Goal: Task Accomplishment & Management: Complete application form

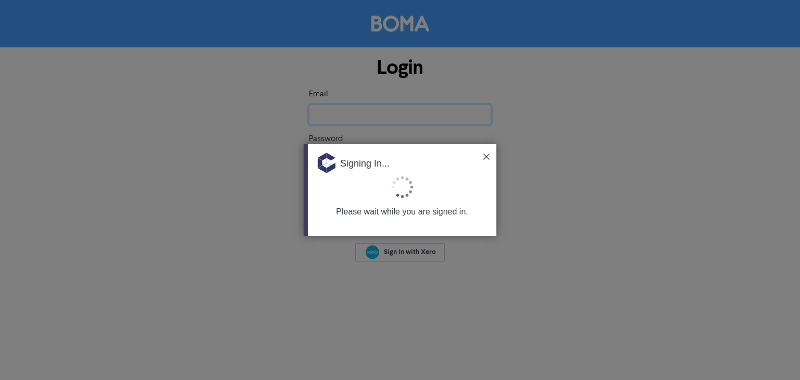
type input "[EMAIL_ADDRESS][DOMAIN_NAME]"
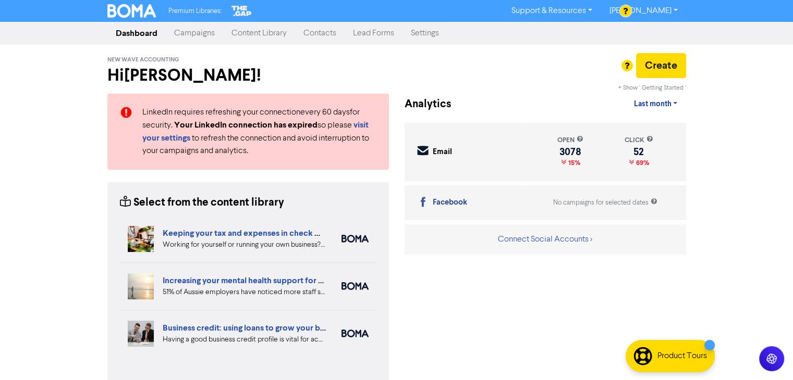
click at [310, 33] on link "Contacts" at bounding box center [320, 33] width 50 height 21
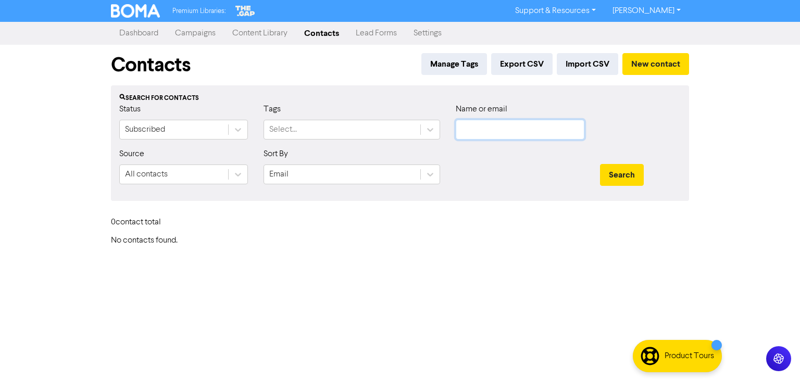
click at [528, 127] on input "text" at bounding box center [520, 130] width 129 height 20
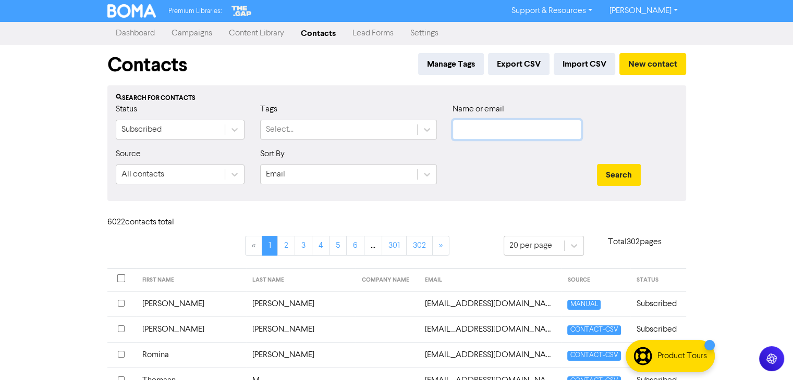
paste input "[PERSON_NAME] na po at ngayon lang ako nakapag-reply. Maraming salamat po sa pa…"
drag, startPoint x: 571, startPoint y: 130, endPoint x: 417, endPoint y: 132, distance: 153.7
click at [417, 132] on div "Status Subscribed Tags Select... Name or email [PERSON_NAME] na po at ngayon la…" at bounding box center [396, 125] width 577 height 45
drag, startPoint x: 577, startPoint y: 131, endPoint x: 369, endPoint y: 149, distance: 209.2
click at [369, 149] on form "Status Subscribed Tags Select... Name or email [PERSON_NAME] na po at ngayon la…" at bounding box center [397, 148] width 562 height 90
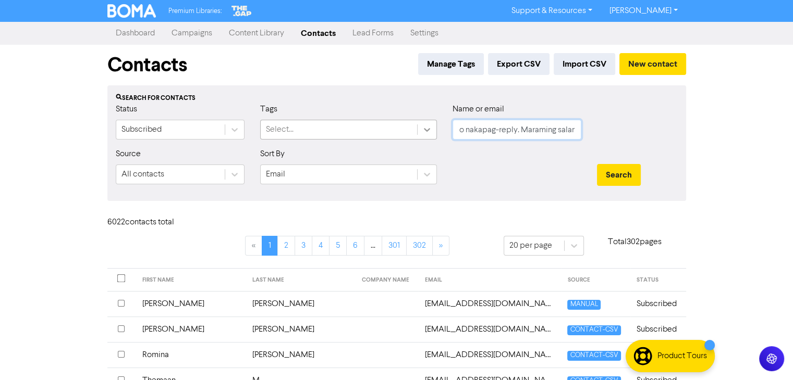
drag, startPoint x: 573, startPoint y: 130, endPoint x: 432, endPoint y: 137, distance: 140.9
click at [432, 137] on div "Status Subscribed Tags Select... Name or email o nakapag-reply. Maraming salama…" at bounding box center [396, 125] width 577 height 45
drag, startPoint x: 576, startPoint y: 130, endPoint x: 430, endPoint y: 134, distance: 145.9
click at [430, 134] on div "Status Subscribed Tags Select... Name or email mat po sa paalala—I appreciate i…" at bounding box center [396, 125] width 577 height 45
drag, startPoint x: 576, startPoint y: 132, endPoint x: 442, endPoint y: 134, distance: 134.5
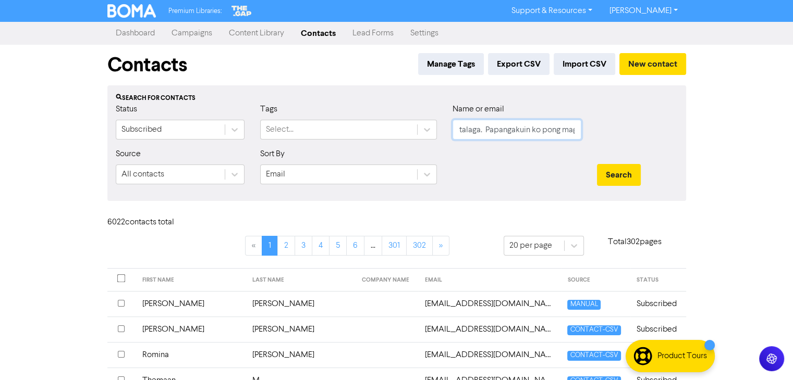
click at [442, 134] on div "Status Subscribed Tags Select... Name or email talaga. Papangakuin ko pong magi…" at bounding box center [396, 125] width 577 height 45
type input "forward. Salamat po! 😊"
drag, startPoint x: 573, startPoint y: 132, endPoint x: 453, endPoint y: 136, distance: 119.9
click at [453, 136] on input "forward. Salamat po! 😊" at bounding box center [516, 130] width 129 height 20
drag, startPoint x: 548, startPoint y: 132, endPoint x: 451, endPoint y: 134, distance: 97.5
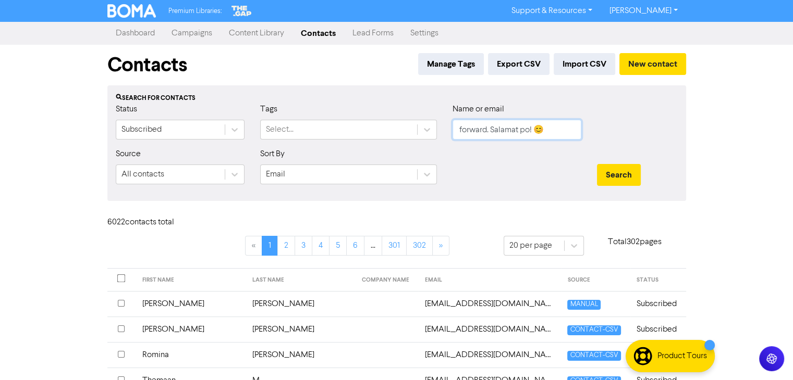
click at [451, 134] on div "Name or email forward. Salamat po! 😊" at bounding box center [516, 125] width 144 height 45
click at [510, 129] on input "text" at bounding box center [516, 130] width 129 height 20
paste input "[EMAIL_ADDRESS][DOMAIN_NAME]"
click at [621, 175] on button "Search" at bounding box center [619, 175] width 44 height 22
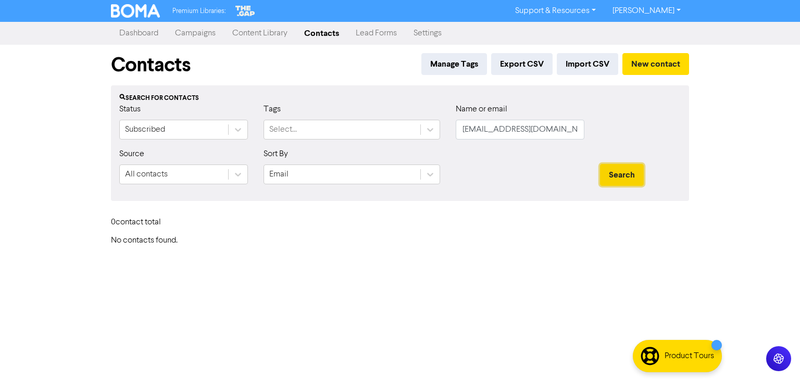
click at [616, 176] on button "Search" at bounding box center [622, 175] width 44 height 22
drag, startPoint x: 566, startPoint y: 131, endPoint x: 465, endPoint y: 140, distance: 102.0
click at [465, 140] on div "Name or email [PERSON_NAME][EMAIL_ADDRESS][DOMAIN_NAME]" at bounding box center [520, 125] width 144 height 45
type input "r"
paste input "[EMAIL_ADDRESS][DOMAIN_NAME]"
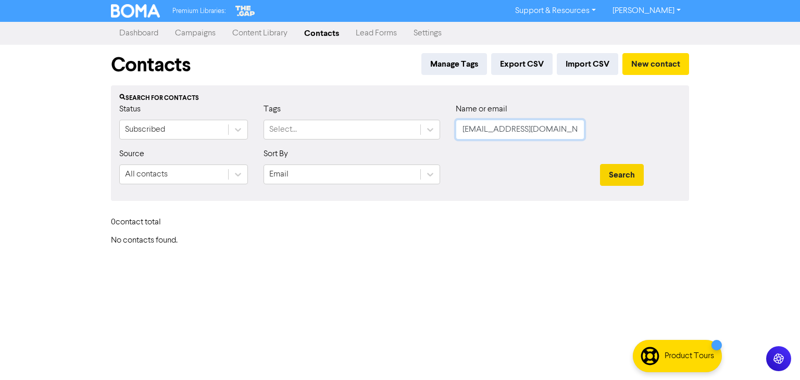
type input "[EMAIL_ADDRESS][DOMAIN_NAME]"
drag, startPoint x: 629, startPoint y: 171, endPoint x: 623, endPoint y: 166, distance: 8.5
click at [628, 171] on button "Search" at bounding box center [622, 175] width 44 height 22
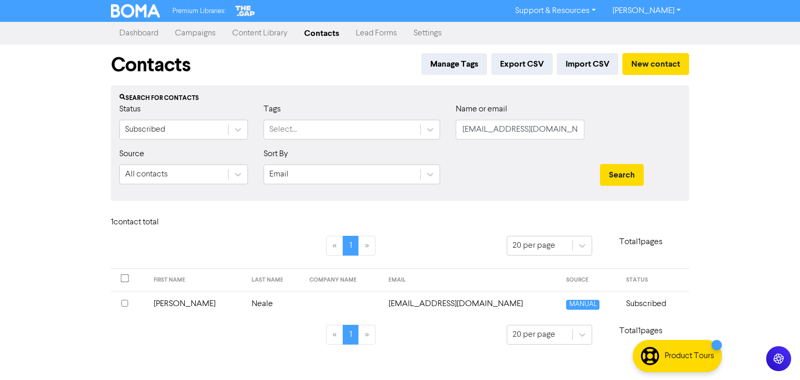
click at [428, 303] on td "[EMAIL_ADDRESS][DOMAIN_NAME]" at bounding box center [471, 304] width 178 height 26
drag, startPoint x: 467, startPoint y: 132, endPoint x: 438, endPoint y: 134, distance: 29.2
click at [438, 134] on div "Status Subscribed Tags Select... Name or email [EMAIL_ADDRESS][DOMAIN_NAME]" at bounding box center [400, 125] width 577 height 45
paste input "[EMAIL_ADDRESS][DOMAIN_NAME]"
type input "[EMAIL_ADDRESS][DOMAIN_NAME]"
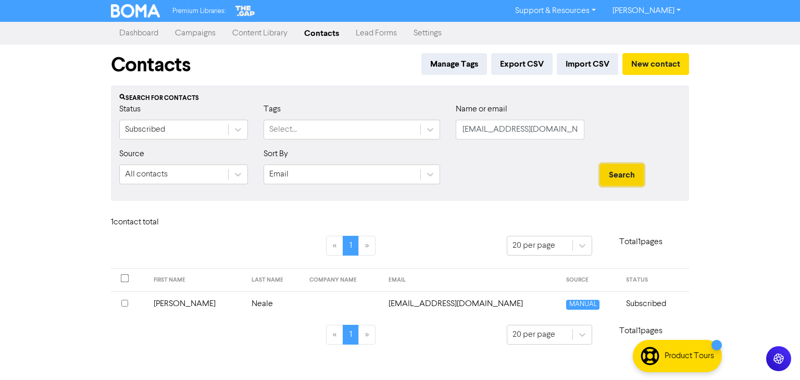
click at [623, 173] on button "Search" at bounding box center [622, 175] width 44 height 22
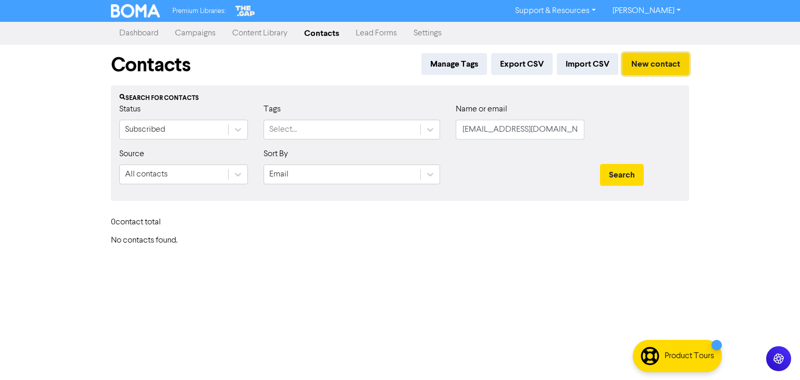
click at [658, 63] on button "New contact" at bounding box center [656, 64] width 67 height 22
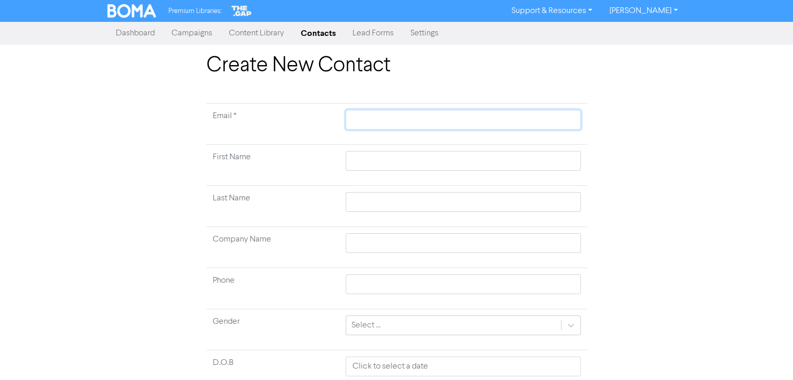
click at [403, 122] on input "text" at bounding box center [462, 120] width 234 height 20
paste input "[EMAIL_ADDRESS][DOMAIN_NAME]"
type input "[EMAIL_ADDRESS][DOMAIN_NAME]"
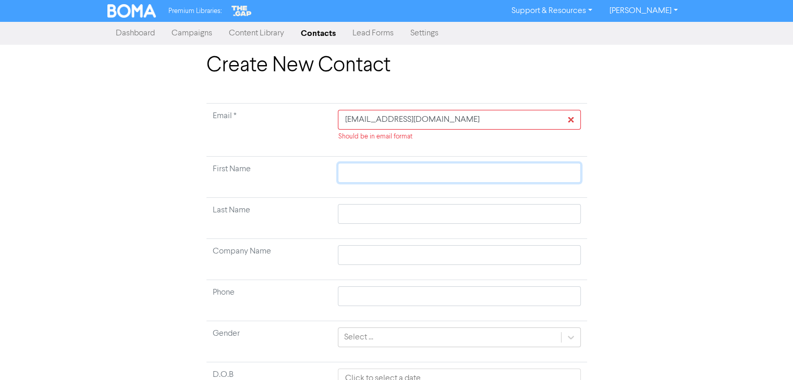
click at [432, 181] on input "text" at bounding box center [459, 173] width 242 height 20
click at [346, 122] on input "[EMAIL_ADDRESS][DOMAIN_NAME]" at bounding box center [459, 120] width 242 height 20
type input "[EMAIL_ADDRESS][DOMAIN_NAME]"
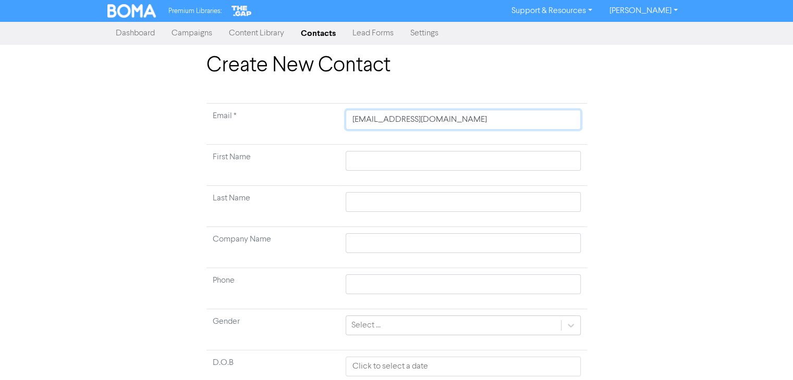
type input "[EMAIL_ADDRESS][DOMAIN_NAME]"
click at [371, 161] on input "text" at bounding box center [462, 161] width 234 height 20
paste input "[PERSON_NAME]"
type input "[PERSON_NAME]"
drag, startPoint x: 369, startPoint y: 163, endPoint x: 407, endPoint y: 164, distance: 38.0
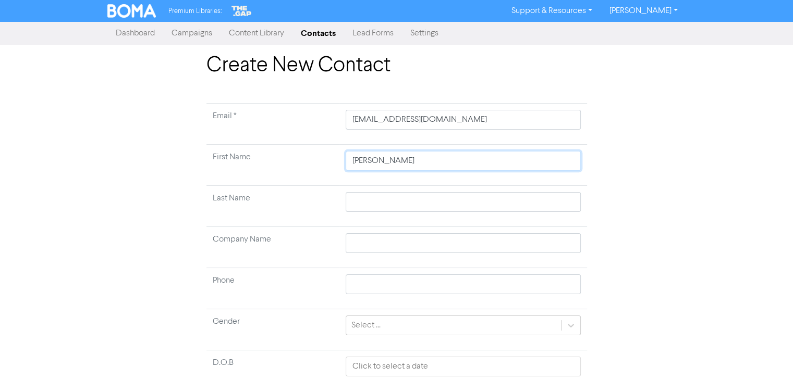
click at [407, 164] on input "[PERSON_NAME]" at bounding box center [462, 161] width 234 height 20
type input "MikaNeale"
type input "[PERSON_NAME]"
drag, startPoint x: 373, startPoint y: 162, endPoint x: 392, endPoint y: 161, distance: 19.3
click at [392, 161] on input "[PERSON_NAME]" at bounding box center [462, 161] width 234 height 20
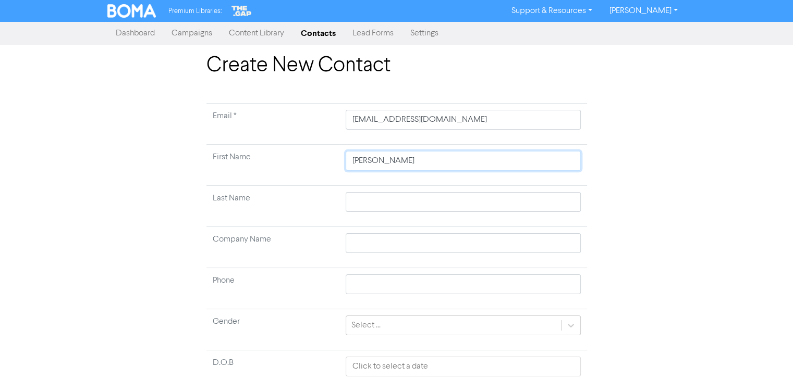
paste input "[PERSON_NAME]-"
type input "[PERSON_NAME]"
click at [369, 205] on input "text" at bounding box center [462, 202] width 234 height 20
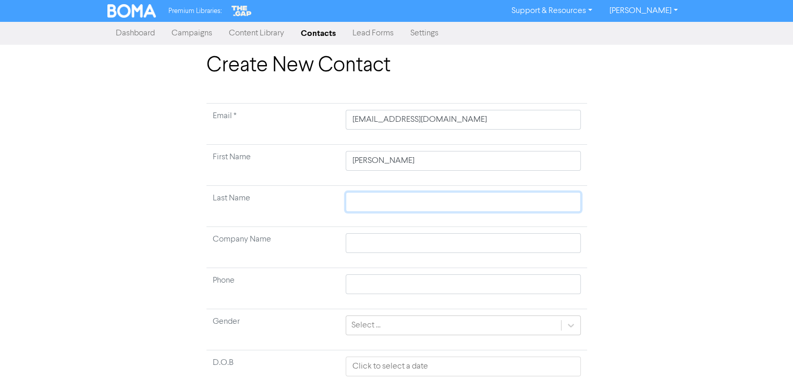
paste input "Neale"
type input "Neale"
drag, startPoint x: 373, startPoint y: 162, endPoint x: 409, endPoint y: 166, distance: 36.2
click at [409, 166] on input "[PERSON_NAME]" at bounding box center [462, 161] width 234 height 20
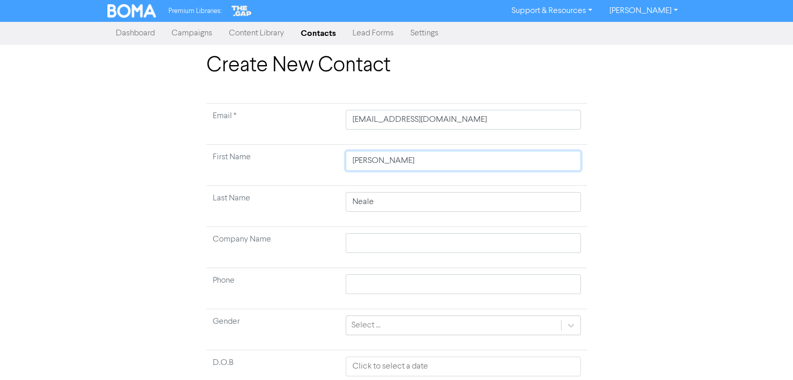
type input "[PERSON_NAME]"
click at [413, 200] on input "Neale" at bounding box center [462, 202] width 234 height 20
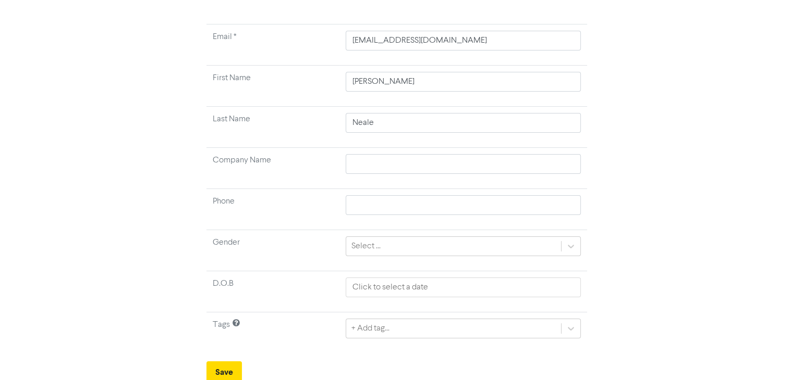
scroll to position [81, 0]
click at [434, 323] on div "+ Add tag..." at bounding box center [462, 327] width 234 height 20
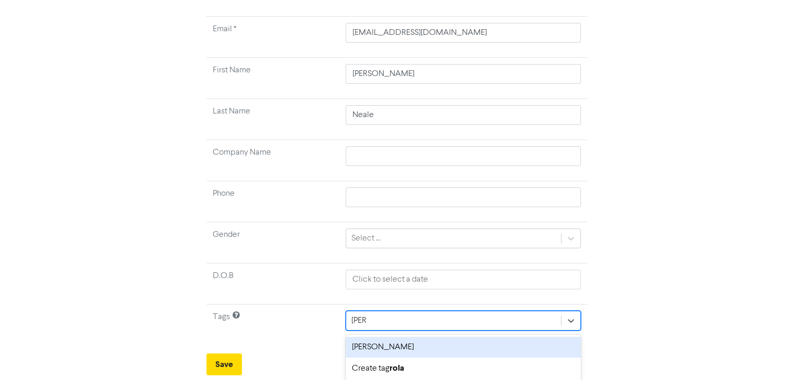
type input "[PERSON_NAME]"
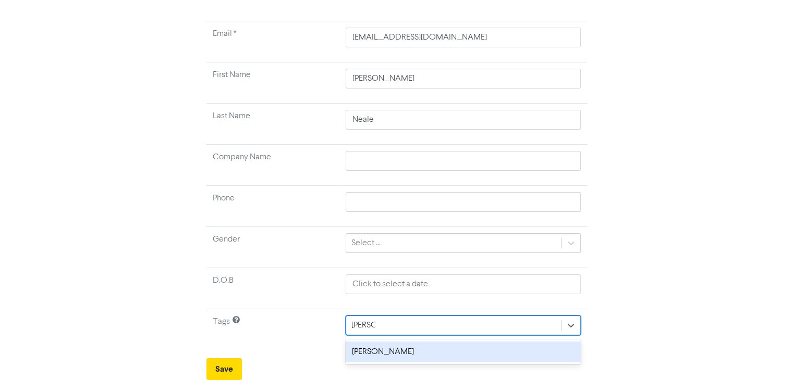
scroll to position [81, 0]
click at [388, 355] on div "[PERSON_NAME]" at bounding box center [462, 353] width 234 height 21
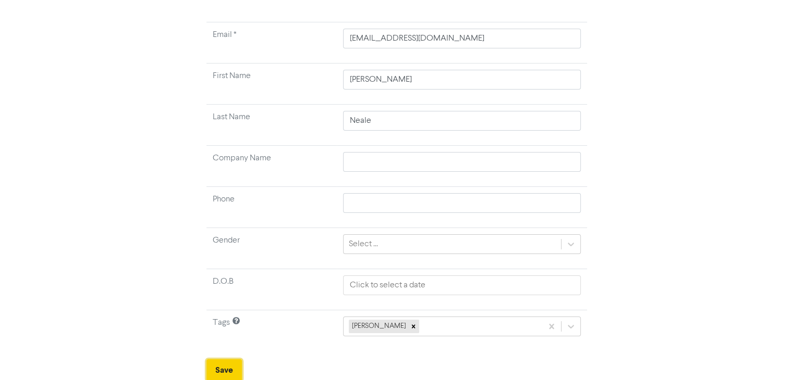
click at [224, 365] on button "Save" at bounding box center [223, 371] width 35 height 22
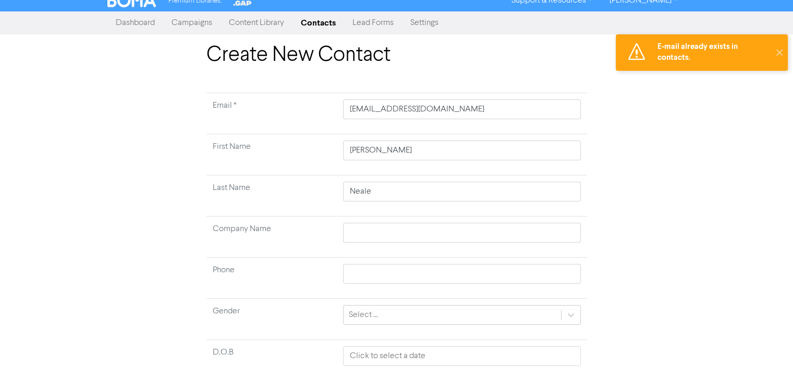
scroll to position [0, 0]
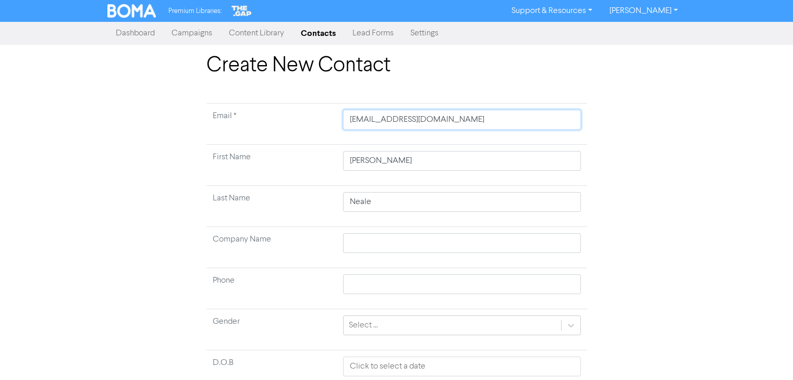
drag, startPoint x: 350, startPoint y: 117, endPoint x: 504, endPoint y: 115, distance: 154.3
click at [504, 115] on input "[EMAIL_ADDRESS][DOMAIN_NAME]" at bounding box center [461, 120] width 237 height 20
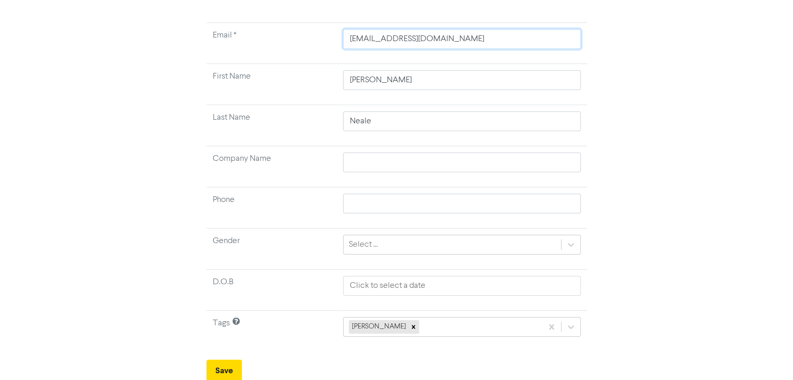
scroll to position [81, 0]
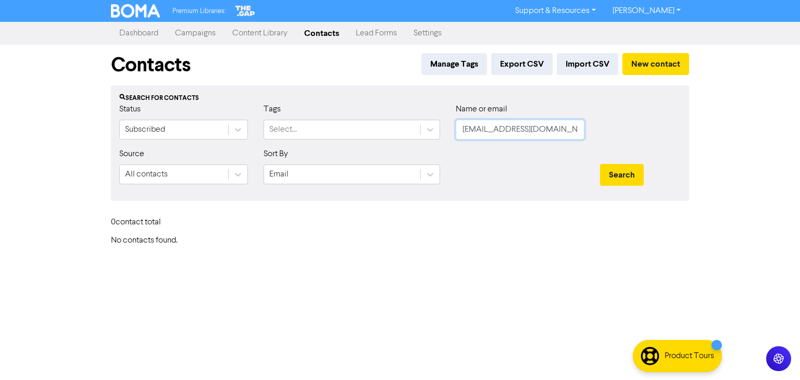
drag, startPoint x: 567, startPoint y: 129, endPoint x: 441, endPoint y: 130, distance: 126.1
click at [441, 130] on div "Status Subscribed Tags Select... Name or email [PERSON_NAME][EMAIL_ADDRESS][DOM…" at bounding box center [400, 125] width 577 height 45
paste input "[EMAIL_ADDRESS][DOMAIN_NAME]"
type input "[EMAIL_ADDRESS][DOMAIN_NAME]"
click at [619, 173] on button "Search" at bounding box center [622, 175] width 44 height 22
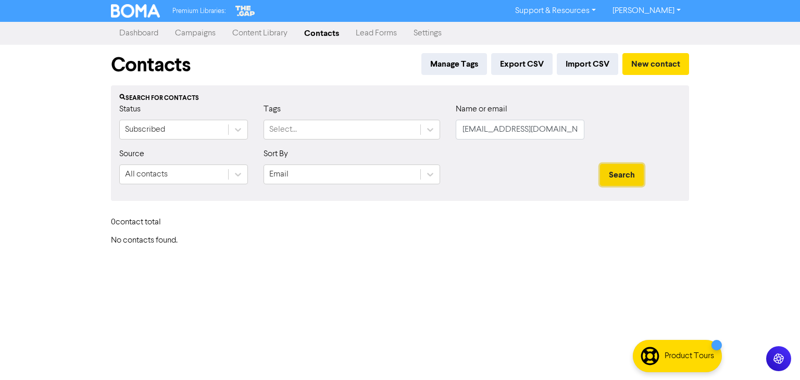
click at [619, 173] on button "Search" at bounding box center [622, 175] width 44 height 22
click at [620, 173] on button "Search" at bounding box center [622, 175] width 44 height 22
drag, startPoint x: 567, startPoint y: 130, endPoint x: 454, endPoint y: 142, distance: 113.2
click at [454, 142] on div "Name or email [PERSON_NAME][EMAIL_ADDRESS][DOMAIN_NAME]" at bounding box center [520, 125] width 144 height 45
paste input "[EMAIL_ADDRESS][DOMAIN_NAME]"
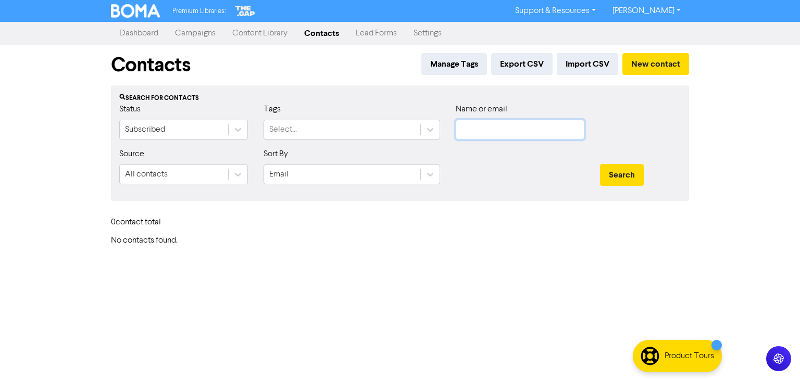
type input "[EMAIL_ADDRESS][DOMAIN_NAME]"
click at [633, 174] on button "Search" at bounding box center [622, 175] width 44 height 22
drag, startPoint x: 552, startPoint y: 132, endPoint x: 414, endPoint y: 149, distance: 139.1
click at [414, 149] on form "Status Subscribed Tags Select... Name or email [PERSON_NAME][EMAIL_ADDRESS][DOM…" at bounding box center [400, 148] width 562 height 90
paste input "Neale"
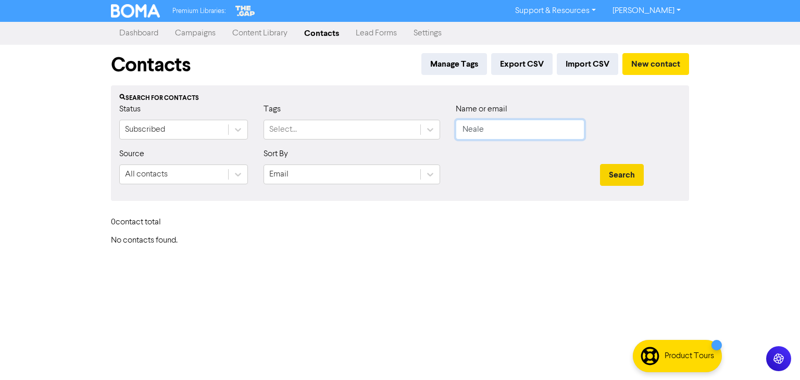
type input "Neale"
click at [624, 176] on button "Search" at bounding box center [622, 175] width 44 height 22
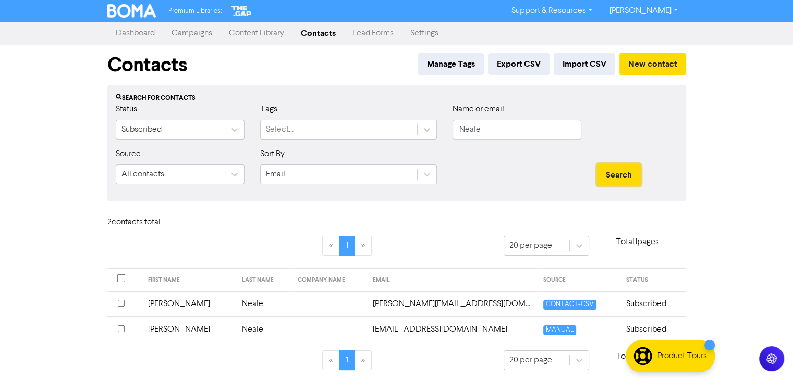
scroll to position [2, 0]
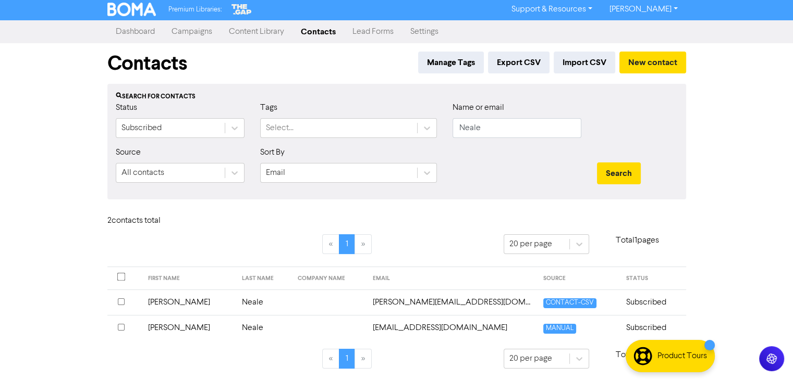
click at [163, 330] on td "[PERSON_NAME]" at bounding box center [189, 328] width 94 height 26
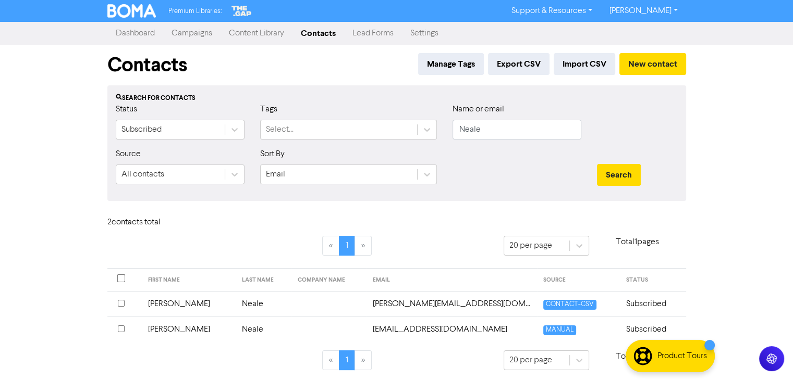
scroll to position [2, 0]
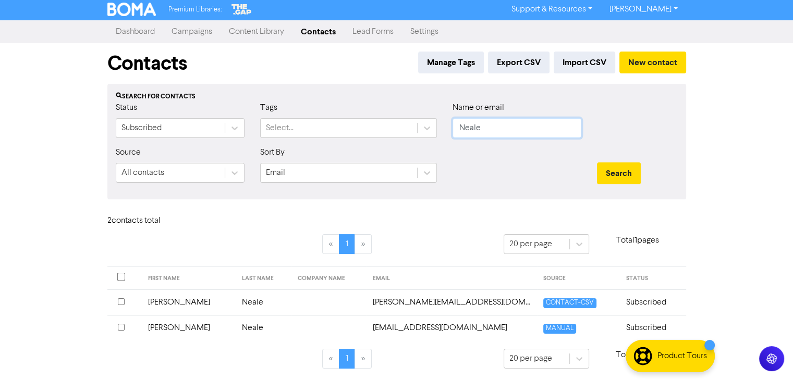
drag, startPoint x: 498, startPoint y: 129, endPoint x: 442, endPoint y: 133, distance: 55.4
click at [443, 133] on div "Status Subscribed Tags Select... Name or email [PERSON_NAME]" at bounding box center [396, 124] width 577 height 45
click at [522, 133] on input "text" at bounding box center [516, 128] width 129 height 20
paste input "[EMAIL_ADDRESS][DOMAIN_NAME]"
type input "[EMAIL_ADDRESS][DOMAIN_NAME]"
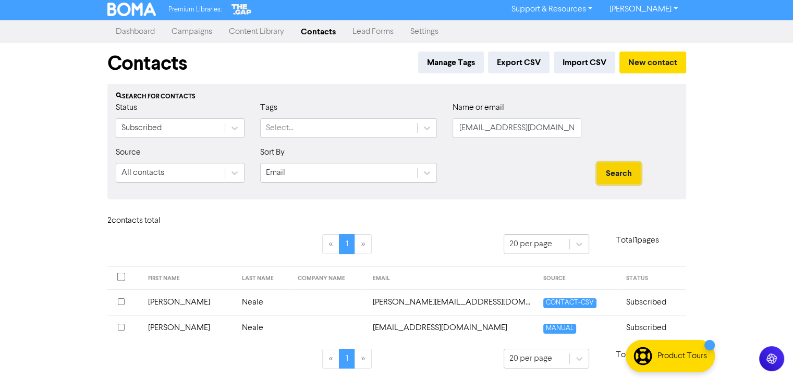
click at [621, 173] on button "Search" at bounding box center [619, 174] width 44 height 22
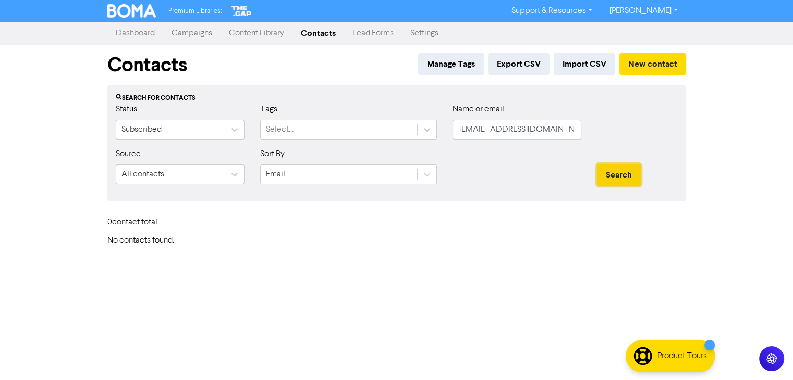
scroll to position [0, 0]
click at [621, 173] on button "Search" at bounding box center [622, 175] width 44 height 22
click at [463, 131] on input "[EMAIL_ADDRESS][DOMAIN_NAME]" at bounding box center [520, 130] width 129 height 20
click at [530, 211] on div "Contacts Manage Tags Export CSV Import CSV New contact Search for contacts Stat…" at bounding box center [400, 145] width 594 height 201
drag, startPoint x: 569, startPoint y: 130, endPoint x: 429, endPoint y: 135, distance: 139.8
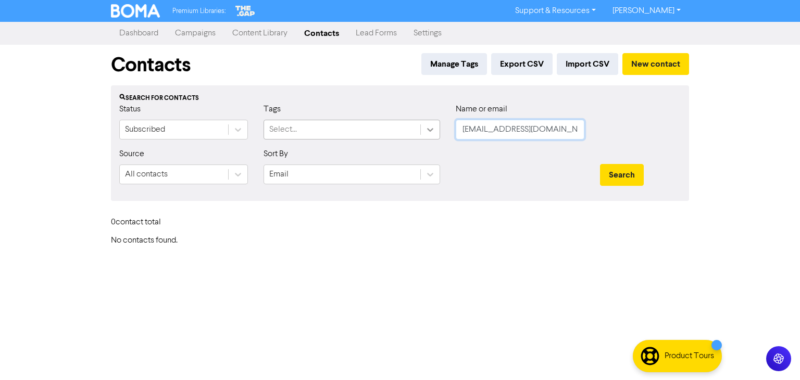
click at [429, 135] on div "Status Subscribed Tags Select... Name or email [PERSON_NAME][EMAIL_ADDRESS][DOM…" at bounding box center [400, 125] width 577 height 45
type input "[PERSON_NAME]"
click at [600, 164] on button "Search" at bounding box center [622, 175] width 44 height 22
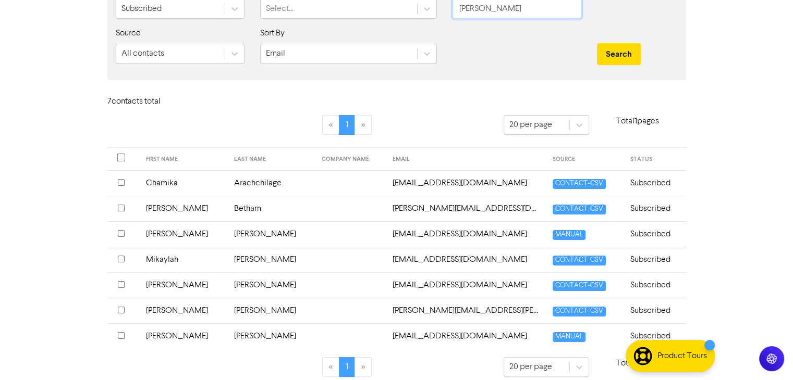
scroll to position [129, 0]
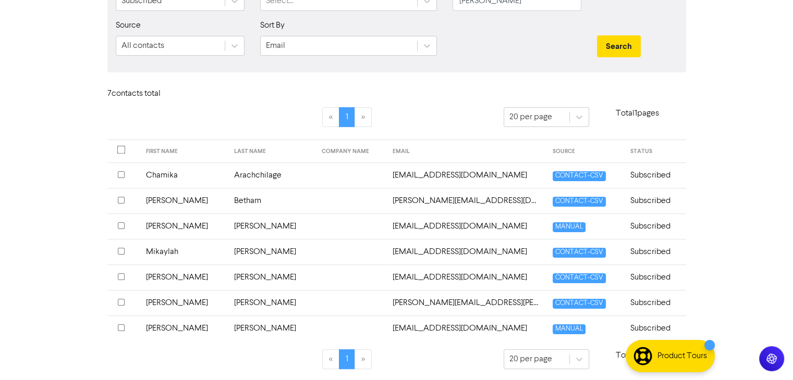
click at [361, 359] on li "»" at bounding box center [363, 360] width 17 height 20
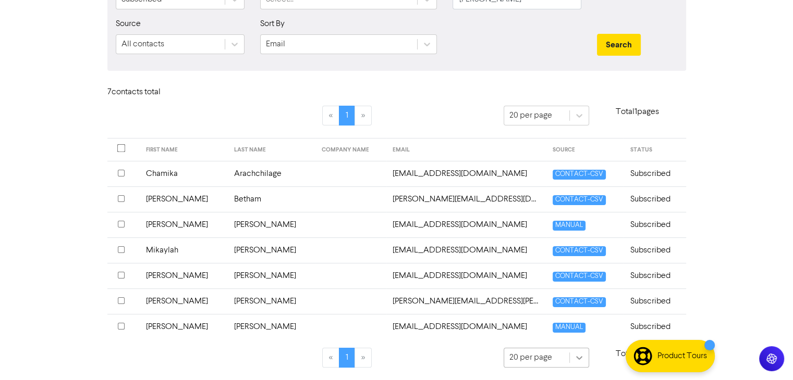
click at [572, 127] on div "20 per page" at bounding box center [545, 116] width 85 height 21
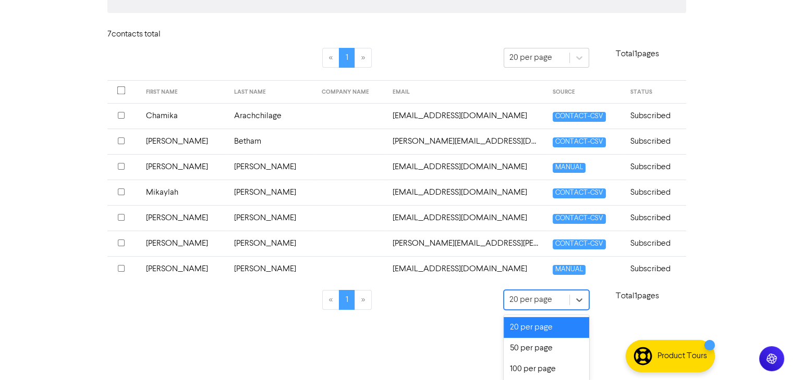
click at [537, 324] on div "20 per page" at bounding box center [545, 327] width 85 height 21
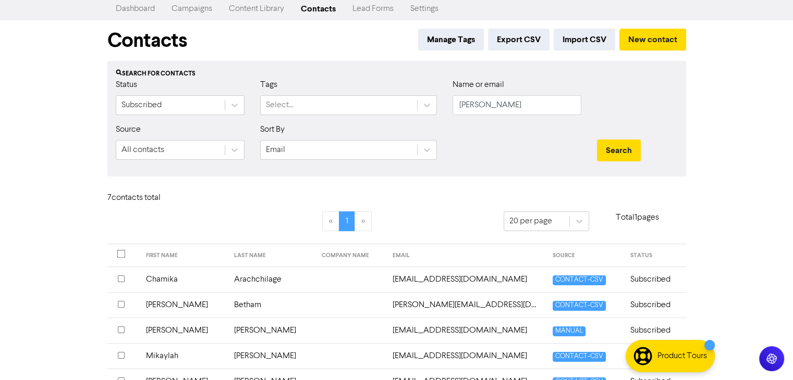
scroll to position [0, 0]
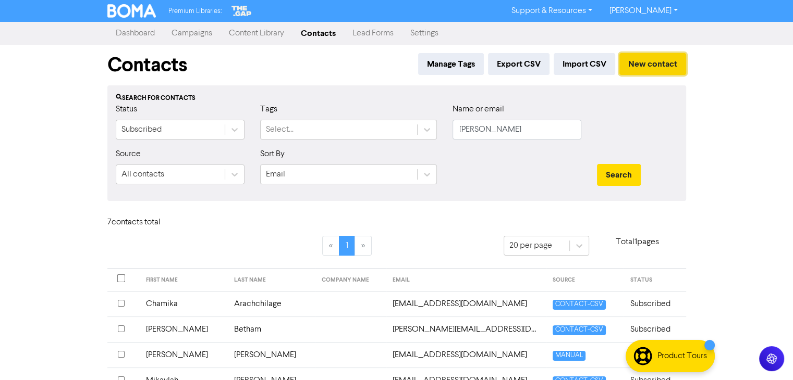
click at [636, 57] on button "New contact" at bounding box center [652, 64] width 67 height 22
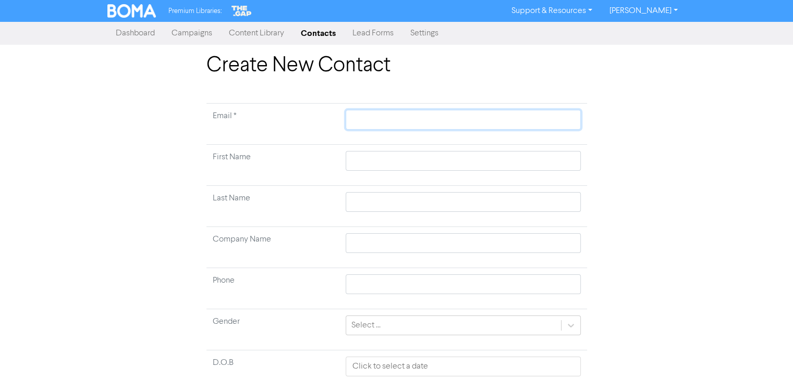
click at [374, 119] on input "text" at bounding box center [462, 120] width 234 height 20
paste input "[EMAIL_ADDRESS][DOMAIN_NAME]"
type input "[EMAIL_ADDRESS][DOMAIN_NAME]"
click at [384, 167] on input "text" at bounding box center [462, 161] width 234 height 20
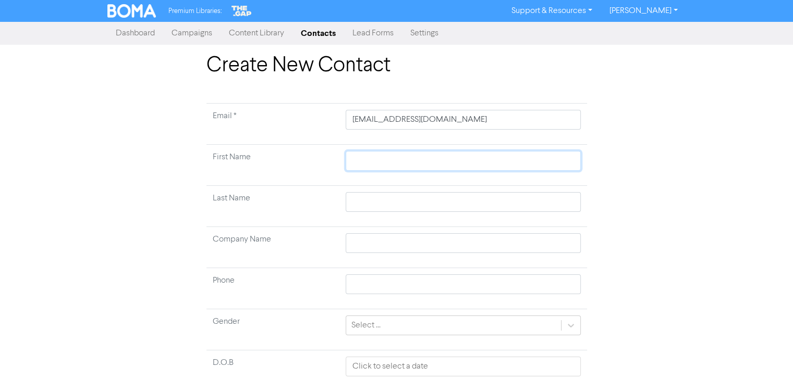
click at [429, 161] on input "text" at bounding box center [462, 161] width 234 height 20
type input "M"
type input "Mi"
type input "Mik"
type input "[PERSON_NAME]"
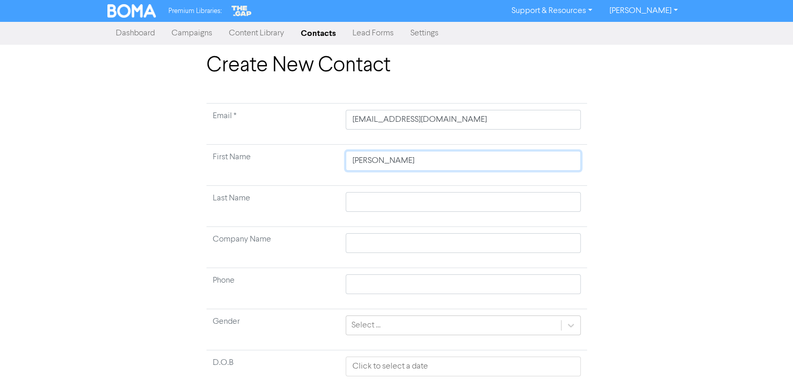
type input "[PERSON_NAME]"
click at [379, 206] on input "text" at bounding box center [462, 202] width 234 height 20
type input "n"
type input "Neale"
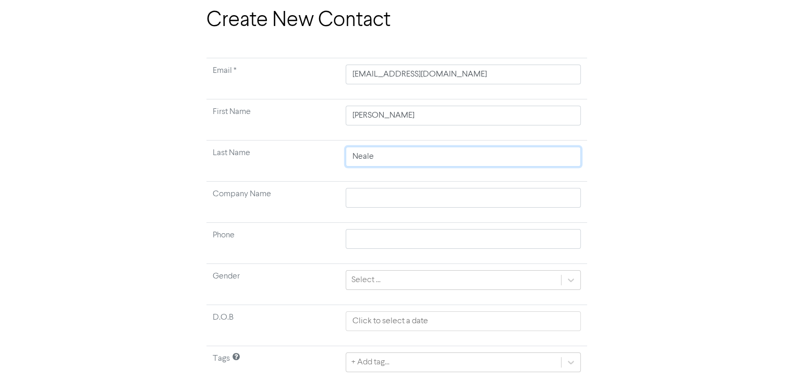
scroll to position [81, 0]
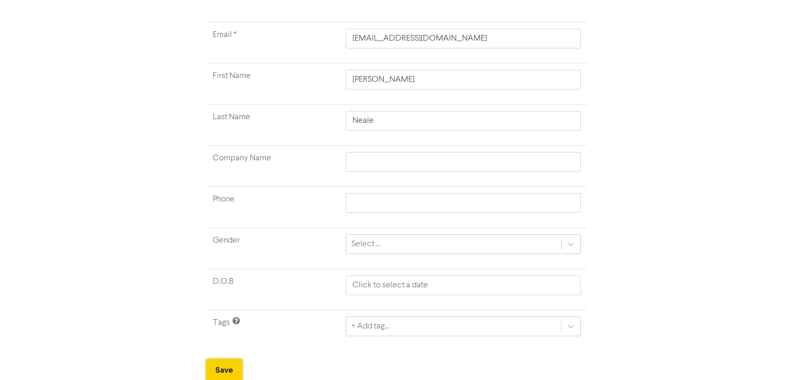
click at [221, 366] on button "Save" at bounding box center [223, 371] width 35 height 22
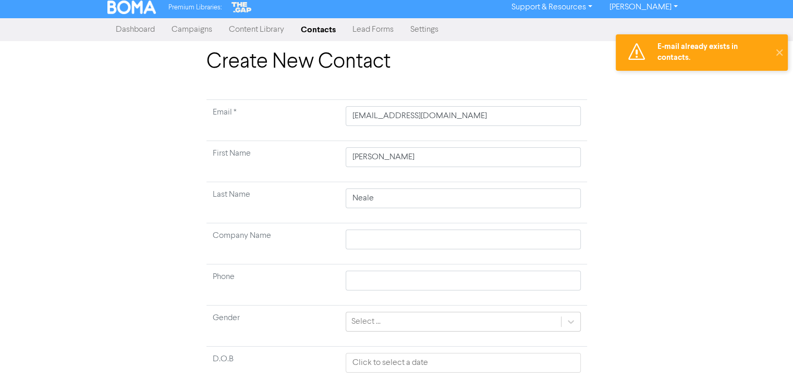
scroll to position [0, 0]
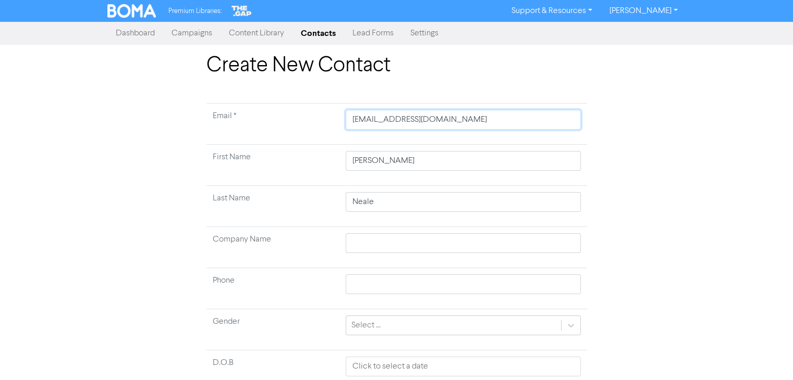
click at [352, 123] on input "[EMAIL_ADDRESS][DOMAIN_NAME]" at bounding box center [462, 120] width 234 height 20
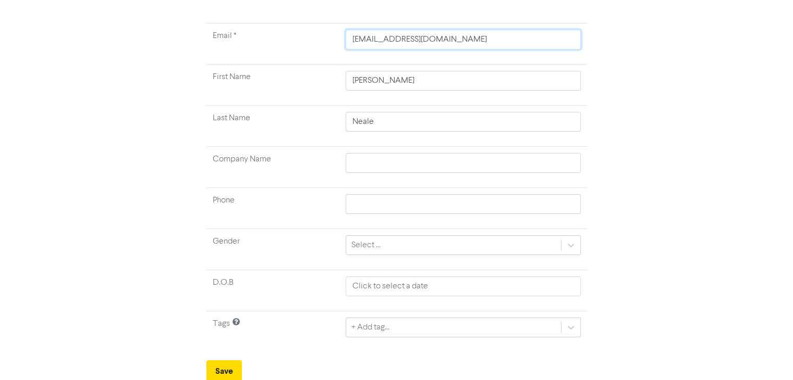
scroll to position [81, 0]
click at [225, 369] on button "Save" at bounding box center [223, 371] width 35 height 22
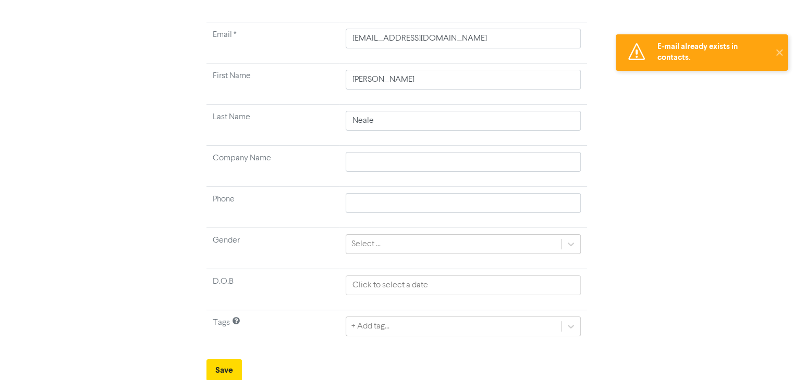
click at [736, 192] on div "Create New Contact Email * [PERSON_NAME][EMAIL_ADDRESS][DOMAIN_NAME] First Name…" at bounding box center [396, 177] width 793 height 410
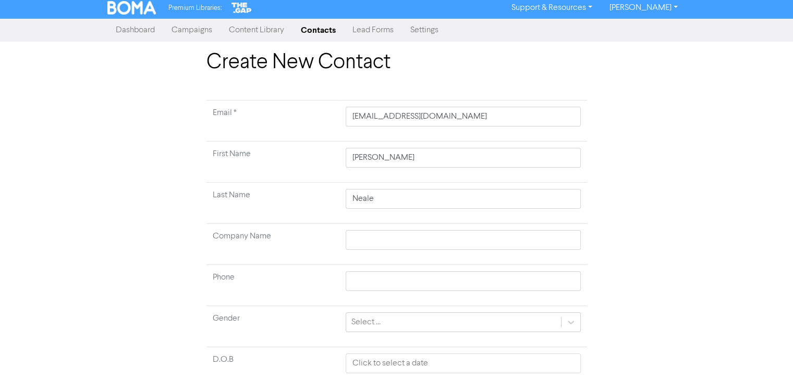
scroll to position [0, 0]
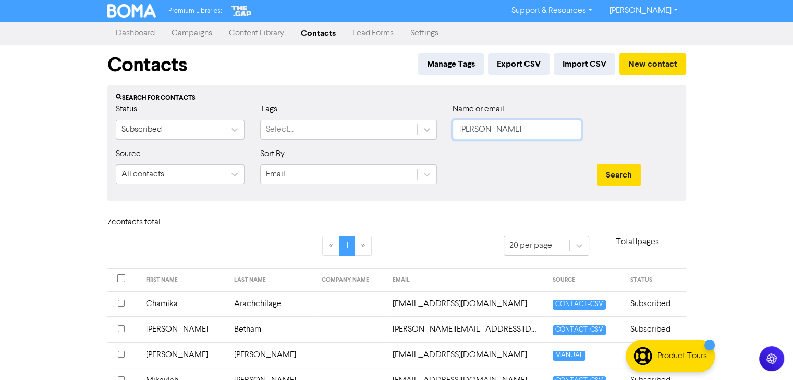
drag, startPoint x: 502, startPoint y: 128, endPoint x: 505, endPoint y: 151, distance: 22.6
click at [425, 145] on div "Status Subscribed Tags Select... Name or email [PERSON_NAME]" at bounding box center [396, 125] width 577 height 45
paste input "text"
click at [505, 135] on input "text" at bounding box center [516, 130] width 129 height 20
paste input "[PERSON_NAME]"
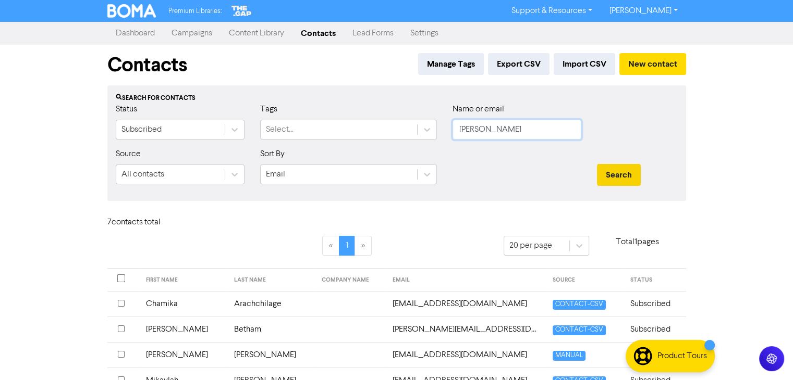
type input "[PERSON_NAME]"
click at [623, 179] on button "Search" at bounding box center [619, 175] width 44 height 22
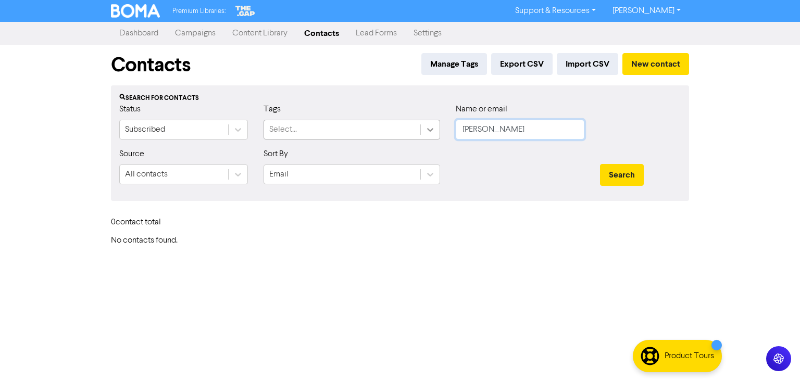
drag, startPoint x: 549, startPoint y: 130, endPoint x: 443, endPoint y: 131, distance: 106.3
click at [443, 131] on div "Status Subscribed Tags Select... Name or email [PERSON_NAME]" at bounding box center [400, 125] width 577 height 45
click at [496, 128] on input "text" at bounding box center [520, 130] width 129 height 20
paste input "[EMAIL_ADDRESS][DOMAIN_NAME]"
type input "[EMAIL_ADDRESS][DOMAIN_NAME]"
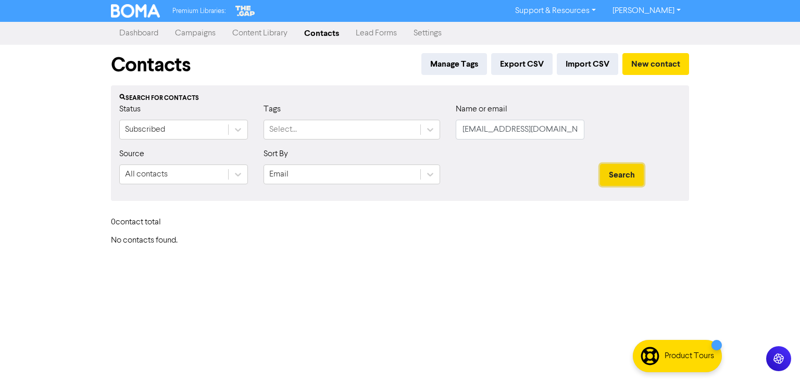
click at [615, 176] on button "Search" at bounding box center [622, 175] width 44 height 22
click at [612, 177] on button "Search" at bounding box center [622, 175] width 44 height 22
drag, startPoint x: 612, startPoint y: 177, endPoint x: 613, endPoint y: 183, distance: 5.8
click at [613, 183] on button "Search" at bounding box center [622, 175] width 44 height 22
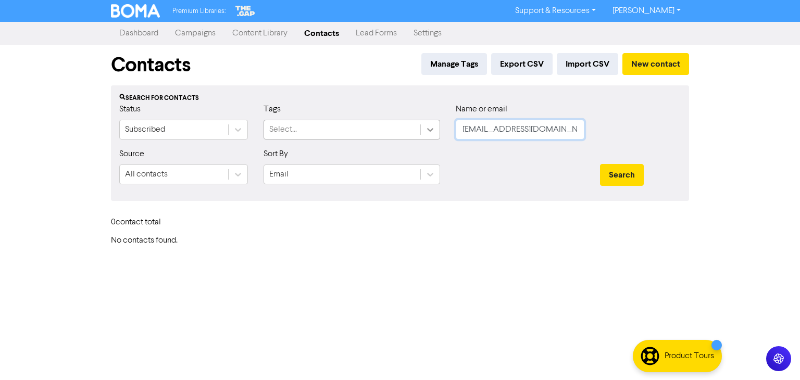
drag, startPoint x: 564, startPoint y: 132, endPoint x: 515, endPoint y: 150, distance: 52.1
click at [436, 135] on div "Status Subscribed Tags Select... Name or email [PERSON_NAME][EMAIL_ADDRESS][DOM…" at bounding box center [400, 125] width 577 height 45
paste input "[EMAIL_ADDRESS][DOMAIN_NAME]"
type input "[EMAIL_ADDRESS][DOMAIN_NAME]"
click at [634, 175] on button "Search" at bounding box center [622, 175] width 44 height 22
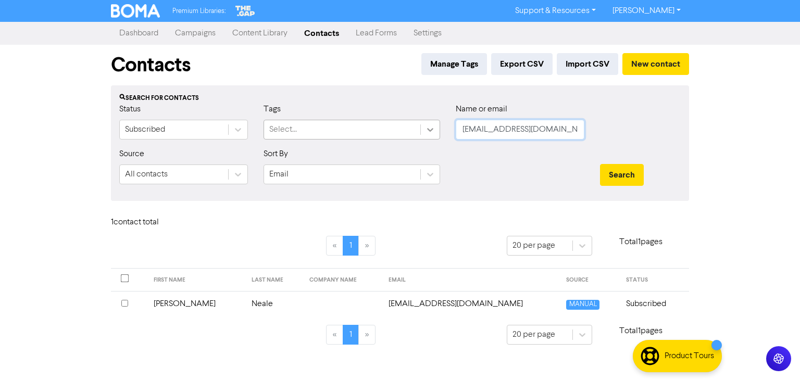
drag, startPoint x: 552, startPoint y: 127, endPoint x: 431, endPoint y: 133, distance: 121.1
click at [431, 133] on div "Status Subscribed Tags Select... Name or email [EMAIL_ADDRESS][DOMAIN_NAME]" at bounding box center [400, 125] width 577 height 45
paste input "[EMAIL_ADDRESS][DOMAIN_NAME]"
type input "[EMAIL_ADDRESS][DOMAIN_NAME]"
click at [624, 171] on button "Search" at bounding box center [622, 175] width 44 height 22
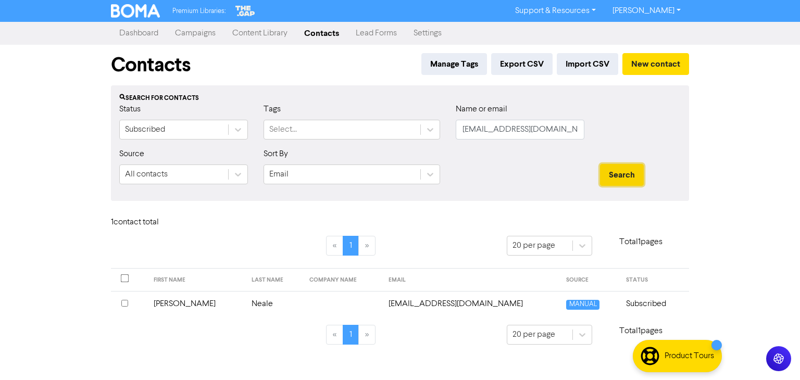
click at [625, 170] on button "Search" at bounding box center [622, 175] width 44 height 22
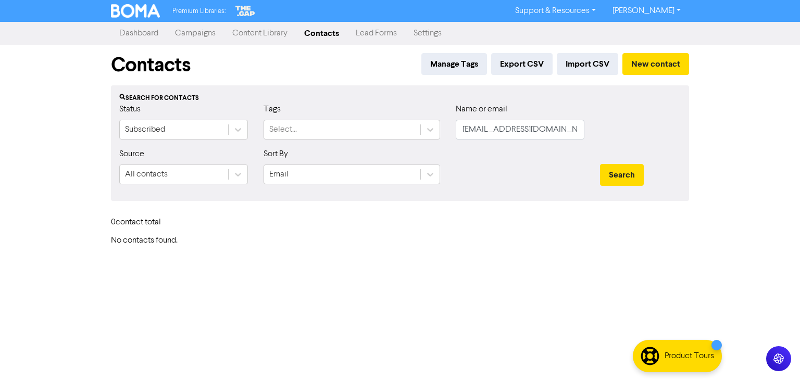
click at [605, 164] on div "Search" at bounding box center [640, 170] width 96 height 45
click at [609, 169] on button "Search" at bounding box center [622, 175] width 44 height 22
drag, startPoint x: 540, startPoint y: 130, endPoint x: 420, endPoint y: 130, distance: 119.8
click at [415, 133] on div "Status Subscribed Tags Select... Name or email [PERSON_NAME][EMAIL_ADDRESS][DOM…" at bounding box center [400, 125] width 577 height 45
paste input "[PERSON_NAME]"
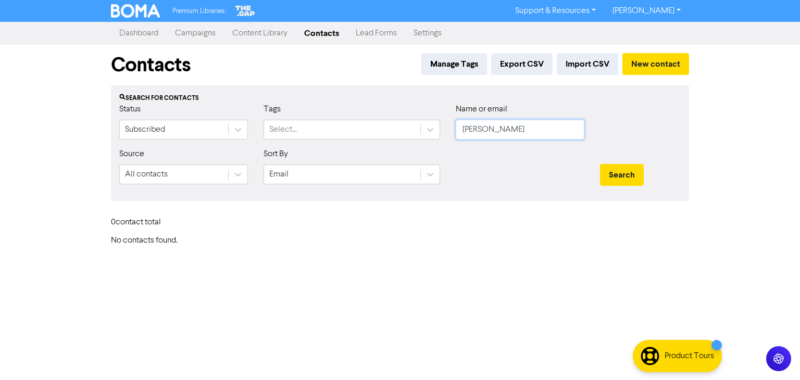
drag, startPoint x: 520, startPoint y: 127, endPoint x: 454, endPoint y: 130, distance: 65.7
click at [454, 130] on div "Name or email [PERSON_NAME]" at bounding box center [520, 125] width 144 height 45
type input "Neale"
click at [600, 164] on button "Search" at bounding box center [622, 175] width 44 height 22
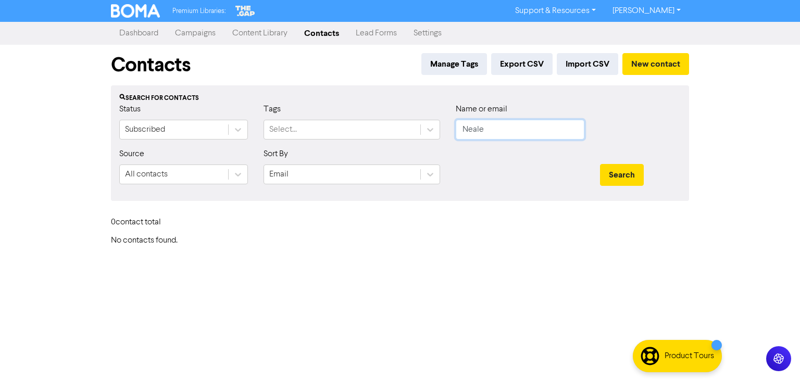
click at [600, 164] on button "Search" at bounding box center [622, 175] width 44 height 22
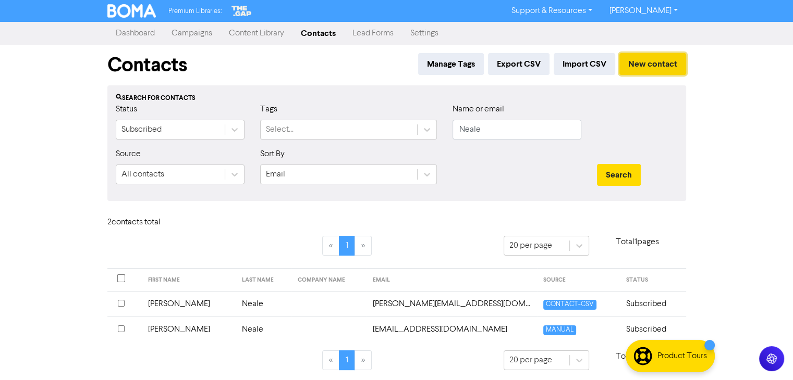
click at [644, 65] on button "New contact" at bounding box center [652, 64] width 67 height 22
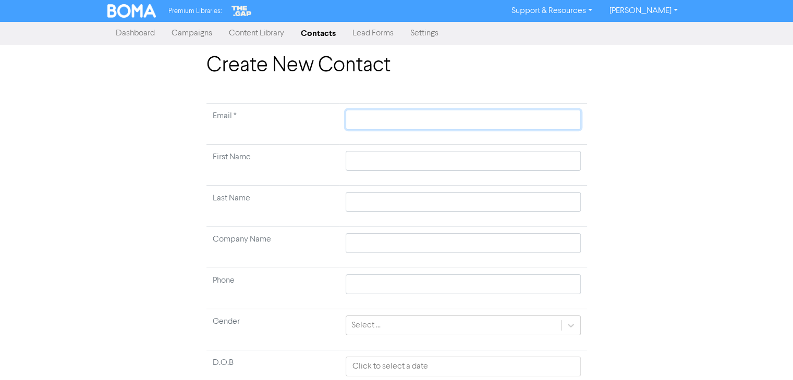
click at [369, 117] on input "text" at bounding box center [462, 120] width 234 height 20
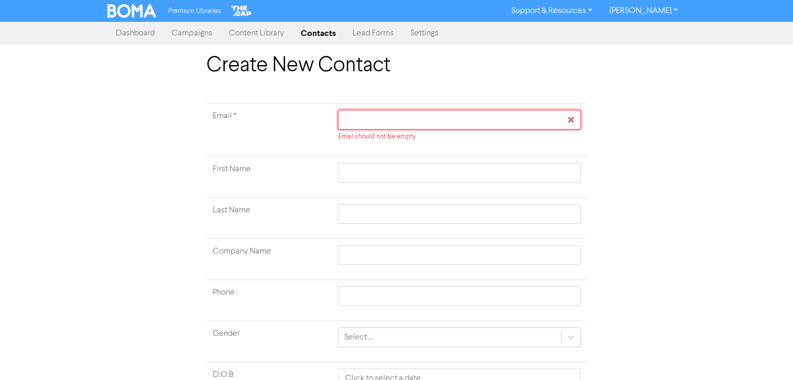
click at [389, 123] on input "text" at bounding box center [459, 120] width 242 height 20
paste input "[EMAIL_ADDRESS][DOMAIN_NAME]"
type input "[EMAIL_ADDRESS][DOMAIN_NAME]"
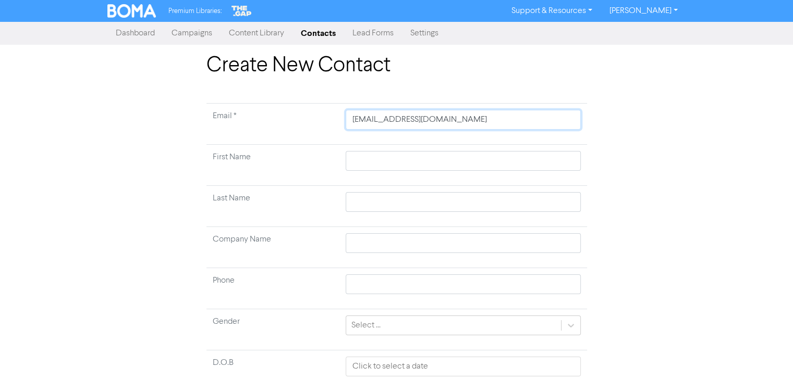
type input "[EMAIL_ADDRESS][DOMAIN_NAME]"
click at [379, 165] on input "text" at bounding box center [462, 161] width 234 height 20
paste input "[PERSON_NAME]"
type input "[PERSON_NAME]"
drag, startPoint x: 372, startPoint y: 158, endPoint x: 443, endPoint y: 159, distance: 71.4
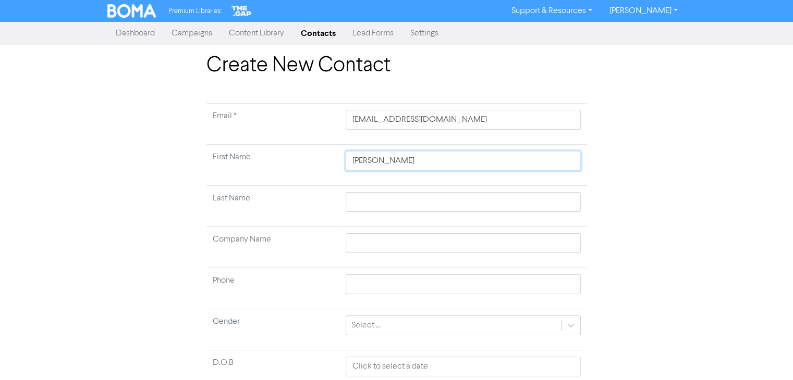
click at [443, 159] on input "[PERSON_NAME]" at bounding box center [462, 161] width 234 height 20
type input "[PERSON_NAME]"
click at [396, 204] on input "text" at bounding box center [462, 202] width 234 height 20
paste input "[PERSON_NAME]"
type input "[PERSON_NAME]"
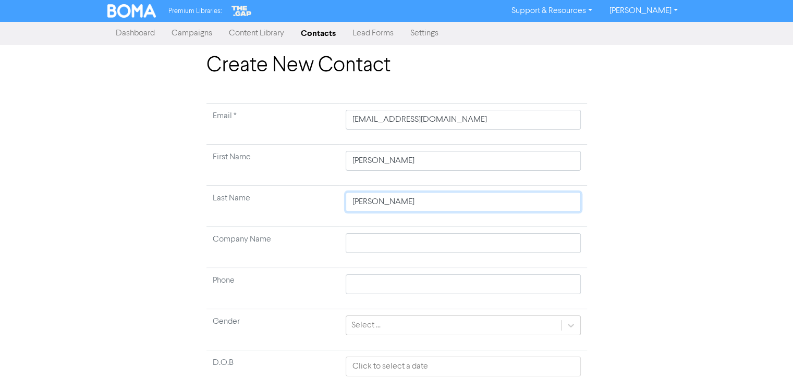
drag, startPoint x: 390, startPoint y: 203, endPoint x: 334, endPoint y: 205, distance: 55.8
click at [334, 205] on tr "Last Name [PERSON_NAME]" at bounding box center [396, 206] width 380 height 41
type input "Neale"
drag, startPoint x: 372, startPoint y: 161, endPoint x: 407, endPoint y: 165, distance: 35.7
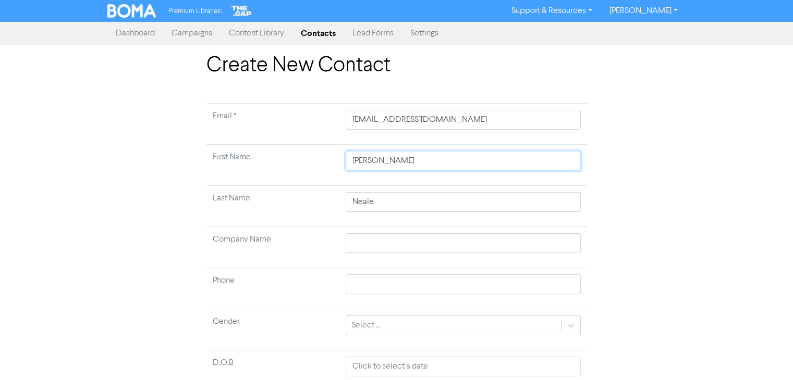
click at [407, 165] on input "[PERSON_NAME]" at bounding box center [462, 161] width 234 height 20
type input "[PERSON_NAME]"
type input "MikaNeale"
type input "MikNeale"
type input "MikaNeale"
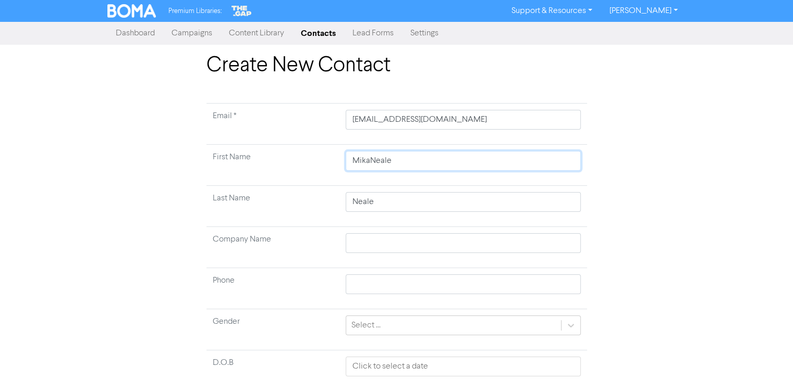
type input "[PERSON_NAME]"
drag, startPoint x: 372, startPoint y: 160, endPoint x: 415, endPoint y: 164, distance: 42.9
click at [415, 164] on input "[PERSON_NAME]" at bounding box center [462, 161] width 234 height 20
type input "[PERSON_NAME]"
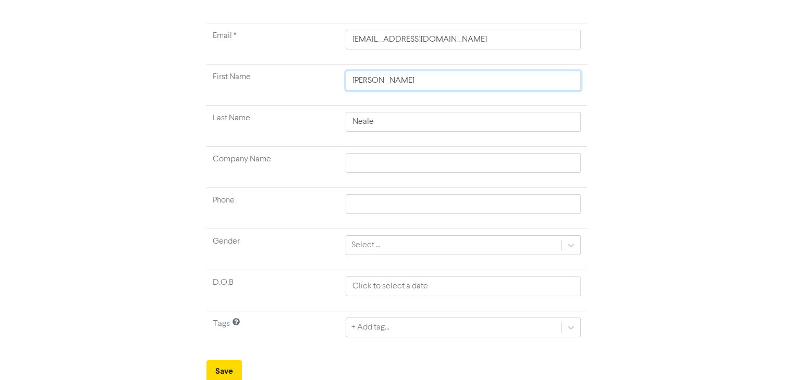
scroll to position [81, 0]
type input "[PERSON_NAME]"
click at [231, 365] on button "Save" at bounding box center [223, 371] width 35 height 22
click at [225, 363] on button "Save" at bounding box center [223, 371] width 35 height 22
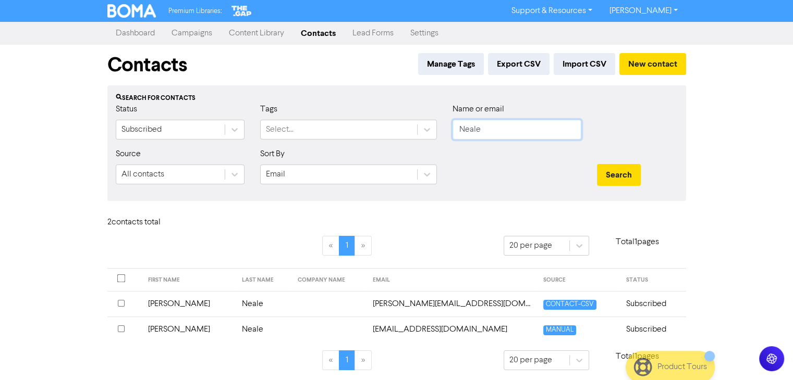
click at [490, 128] on input "Neale" at bounding box center [516, 130] width 129 height 20
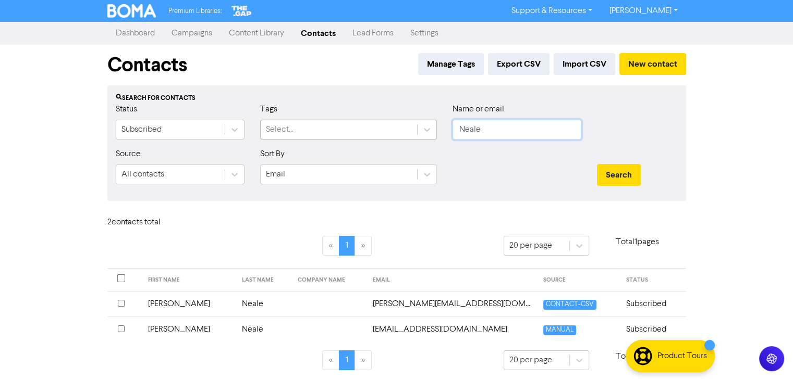
drag, startPoint x: 519, startPoint y: 133, endPoint x: 356, endPoint y: 138, distance: 162.6
click at [304, 130] on div "Status Subscribed Tags Select... Name or email [PERSON_NAME]" at bounding box center [396, 125] width 577 height 45
paste input "[EMAIL_ADDRESS][DOMAIN_NAME]"
type input "[EMAIL_ADDRESS][DOMAIN_NAME]"
click at [625, 171] on button "Search" at bounding box center [619, 175] width 44 height 22
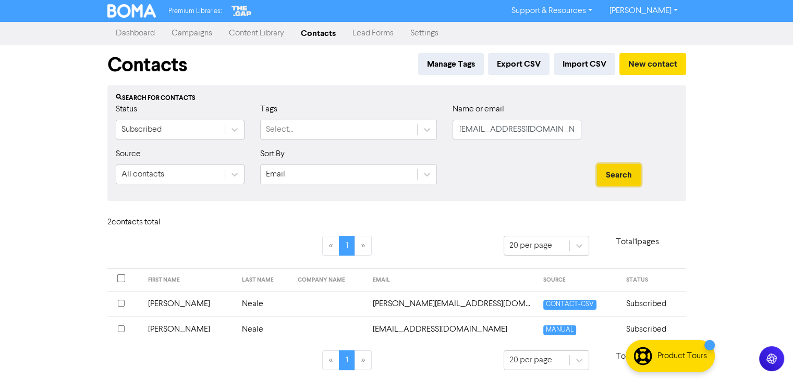
click at [625, 171] on button "Search" at bounding box center [619, 175] width 44 height 22
click at [625, 172] on button "Search" at bounding box center [619, 175] width 44 height 22
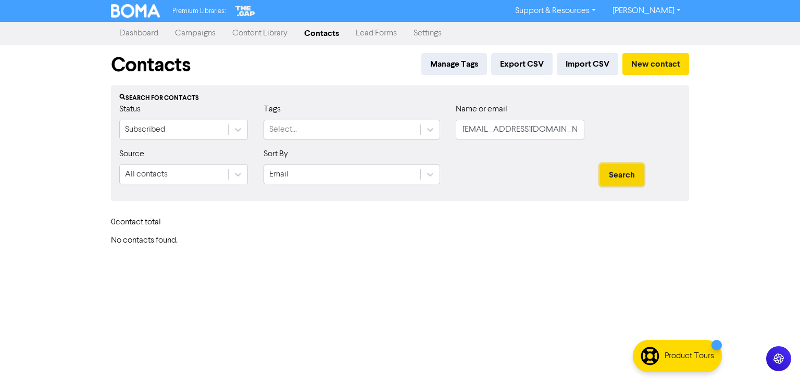
click at [625, 172] on button "Search" at bounding box center [622, 175] width 44 height 22
click at [624, 171] on button "Search" at bounding box center [622, 175] width 44 height 22
click at [463, 131] on input "[EMAIL_ADDRESS][DOMAIN_NAME]" at bounding box center [520, 130] width 129 height 20
click at [626, 172] on button "Search" at bounding box center [622, 175] width 44 height 22
click at [624, 172] on button "Search" at bounding box center [622, 175] width 44 height 22
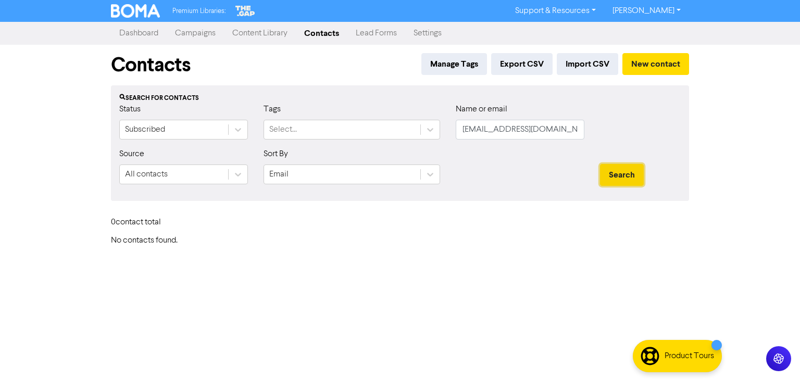
click at [624, 172] on button "Search" at bounding box center [622, 175] width 44 height 22
drag, startPoint x: 624, startPoint y: 172, endPoint x: 567, endPoint y: 128, distance: 72.3
click at [617, 169] on button "Search" at bounding box center [622, 175] width 44 height 22
drag, startPoint x: 563, startPoint y: 131, endPoint x: 573, endPoint y: 108, distance: 24.5
click at [565, 128] on input "[EMAIL_ADDRESS][DOMAIN_NAME]" at bounding box center [520, 130] width 129 height 20
